Goal: Find specific page/section: Find specific page/section

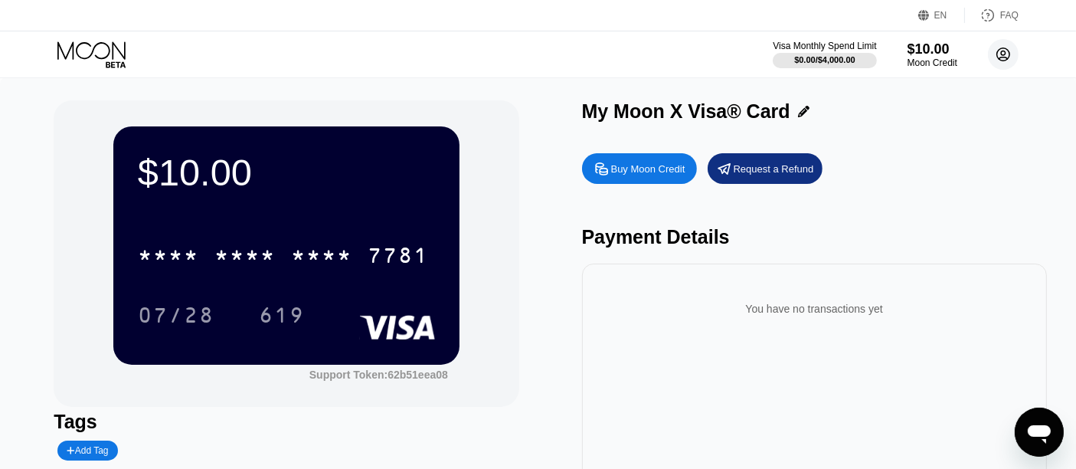
click at [1003, 54] on circle at bounding box center [1003, 54] width 31 height 31
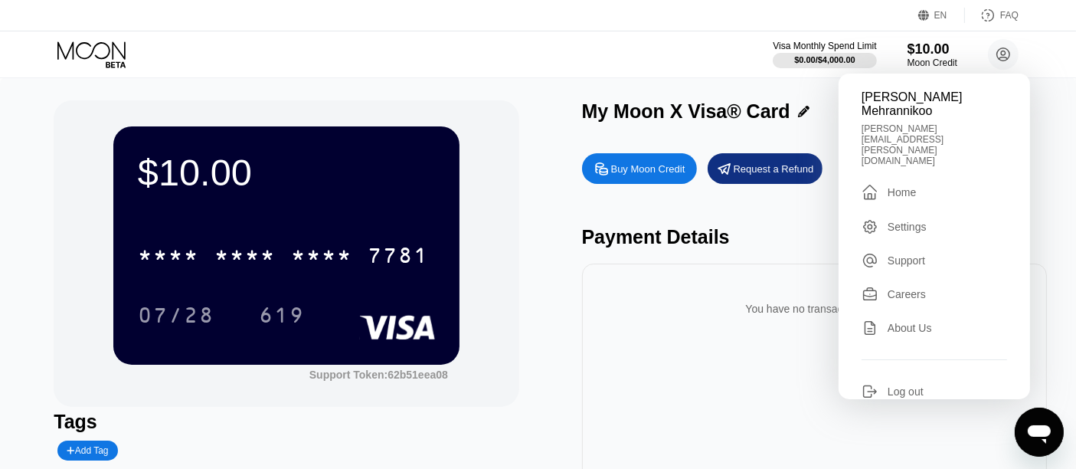
click at [928, 183] on div " Home" at bounding box center [935, 192] width 146 height 18
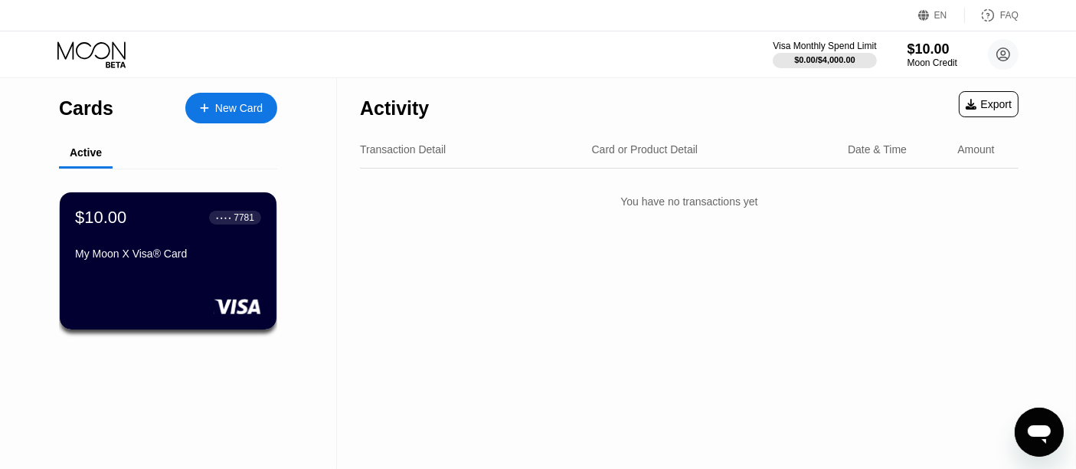
click at [415, 141] on div "Transaction Detail Card or Product Detail Date & Time Amount" at bounding box center [689, 150] width 659 height 38
drag, startPoint x: 407, startPoint y: 116, endPoint x: 417, endPoint y: 152, distance: 37.6
click at [417, 152] on div "Activity Export Transaction Detail Card or Product Detail Date & Time Amount Yo…" at bounding box center [689, 150] width 659 height 146
click at [417, 152] on div "Transaction Detail" at bounding box center [403, 149] width 86 height 12
click at [545, 307] on div "Activity Export Transaction Detail Card or Product Detail Date & Time Amount Yo…" at bounding box center [689, 272] width 705 height 391
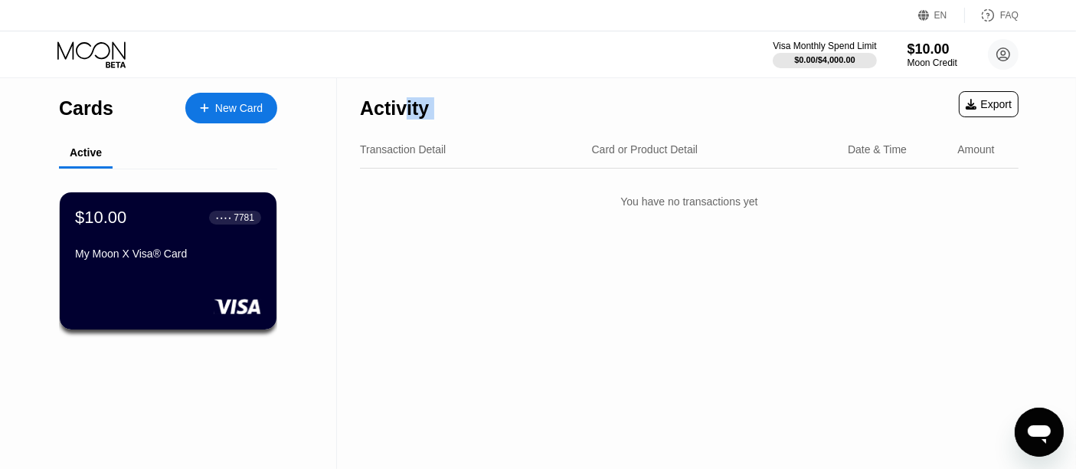
click at [475, 276] on div "Activity Export Transaction Detail Card or Product Detail Date & Time Amount Yo…" at bounding box center [689, 272] width 705 height 391
click at [389, 103] on div "Activity" at bounding box center [394, 108] width 69 height 22
